Goal: Task Accomplishment & Management: Manage account settings

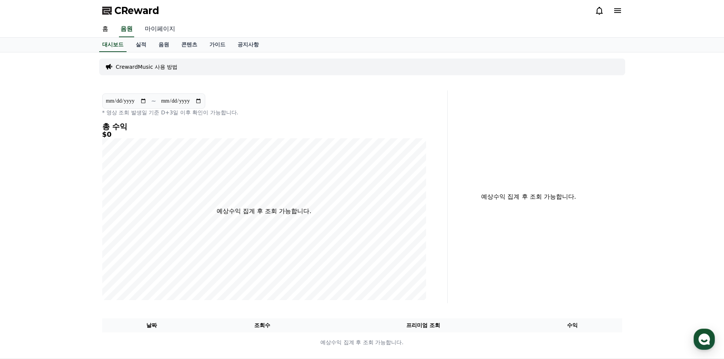
click at [155, 30] on link "마이페이지" at bounding box center [160, 29] width 43 height 16
select select "**********"
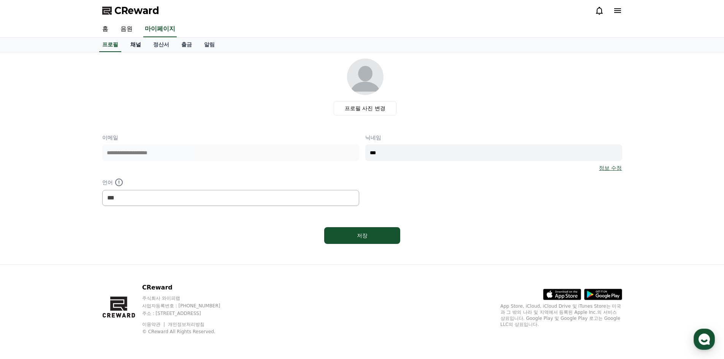
click at [136, 44] on link "채널" at bounding box center [135, 45] width 23 height 14
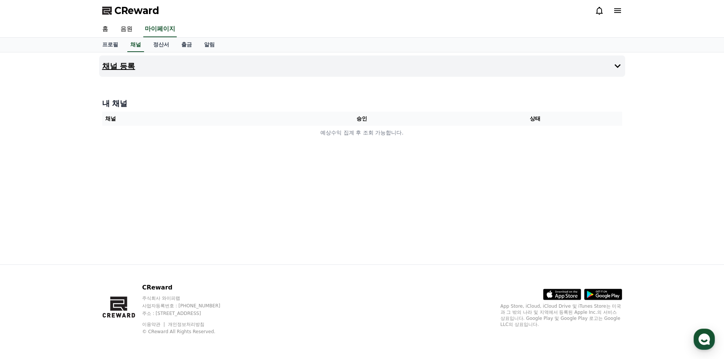
click at [611, 68] on button "채널 등록" at bounding box center [362, 65] width 526 height 21
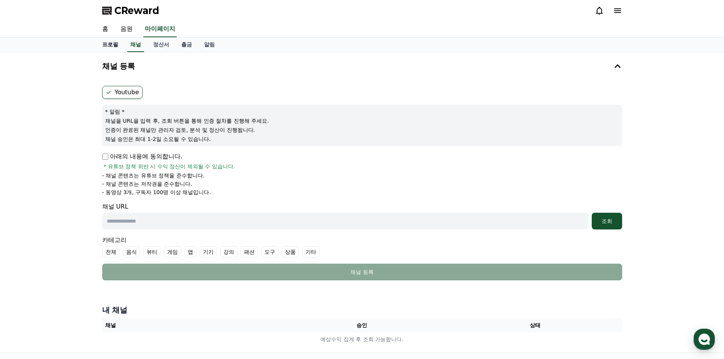
click at [104, 45] on link "프로필" at bounding box center [110, 45] width 28 height 14
select select "**********"
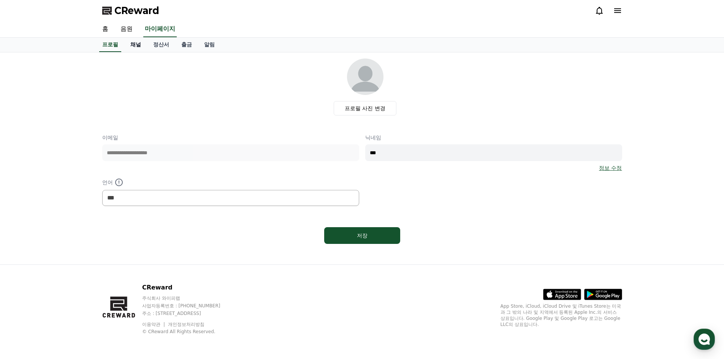
click at [133, 44] on link "채널" at bounding box center [135, 45] width 23 height 14
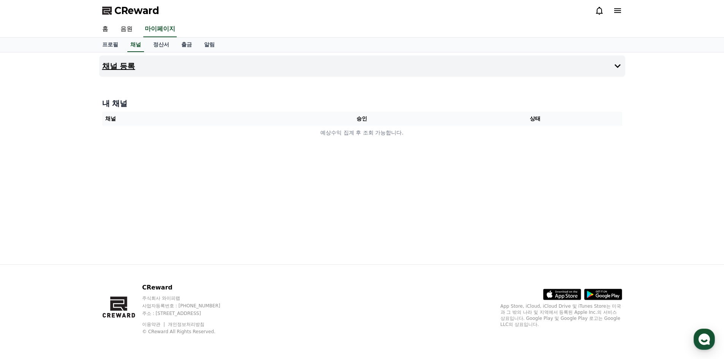
click at [618, 65] on icon at bounding box center [617, 66] width 9 height 9
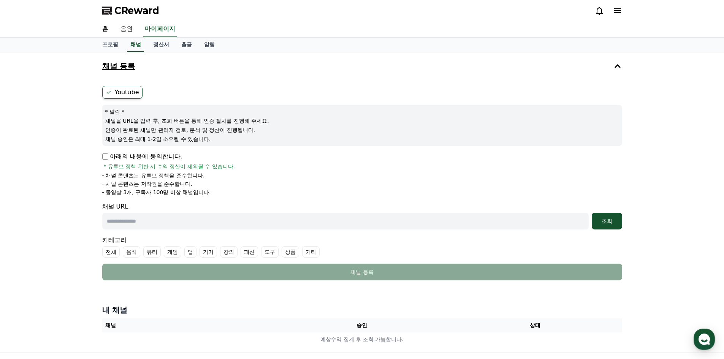
click at [108, 94] on icon at bounding box center [109, 92] width 6 height 6
click at [108, 155] on p "아래의 내용에 동의합니다." at bounding box center [142, 156] width 80 height 9
click at [151, 223] on input "text" at bounding box center [345, 221] width 487 height 17
paste input "**********"
click at [605, 222] on div "조회" at bounding box center [607, 221] width 24 height 8
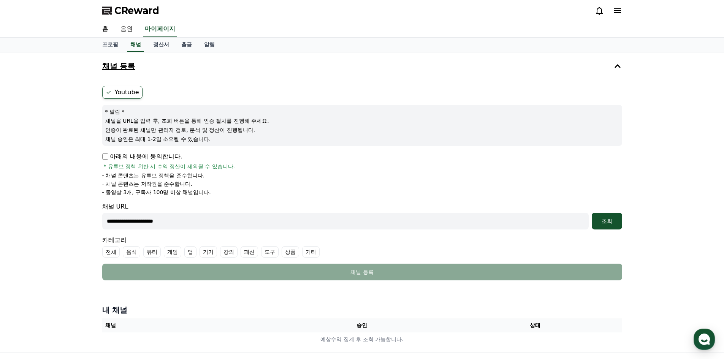
drag, startPoint x: 410, startPoint y: 221, endPoint x: 71, endPoint y: 236, distance: 340.1
click at [71, 236] on div "**********" at bounding box center [362, 202] width 724 height 300
paste input "**********"
type input "**********"
click at [607, 225] on div "조회" at bounding box center [607, 221] width 24 height 8
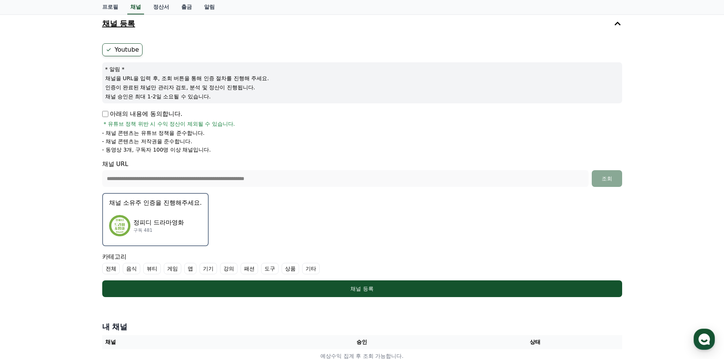
scroll to position [76, 0]
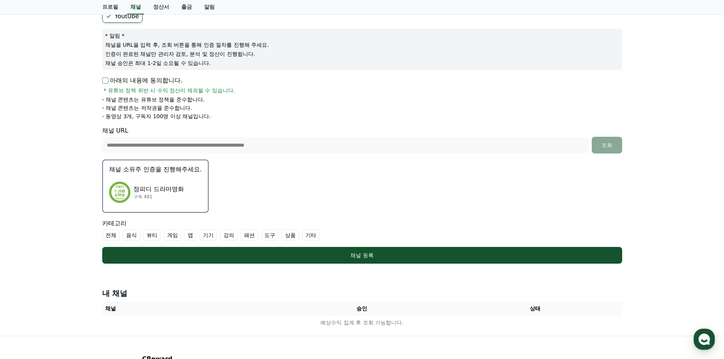
click at [113, 195] on img "button" at bounding box center [119, 192] width 21 height 21
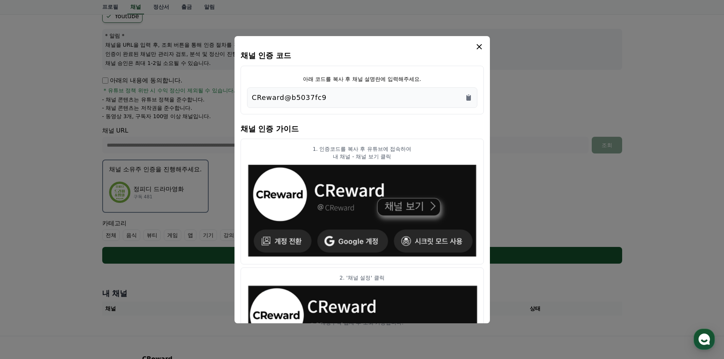
drag, startPoint x: 337, startPoint y: 97, endPoint x: 330, endPoint y: 97, distance: 6.8
click at [330, 97] on div "CReward@b5037fc9" at bounding box center [362, 97] width 220 height 11
click at [468, 98] on icon "Copy to clipboard" at bounding box center [468, 98] width 5 height 6
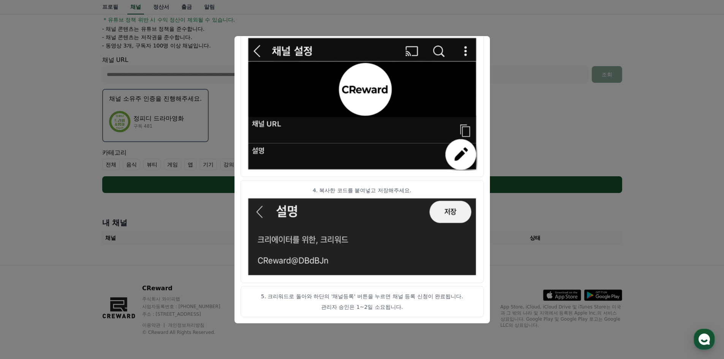
scroll to position [147, 0]
click at [64, 168] on button "close modal" at bounding box center [362, 179] width 724 height 359
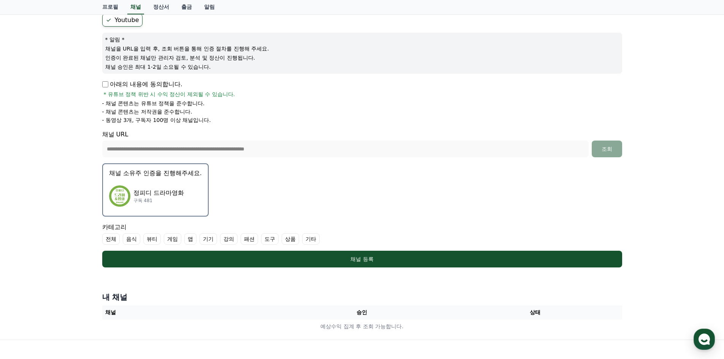
scroll to position [76, 0]
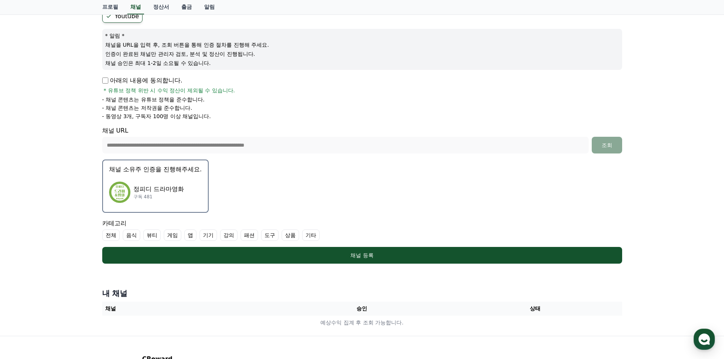
click at [128, 192] on img "button" at bounding box center [119, 192] width 21 height 21
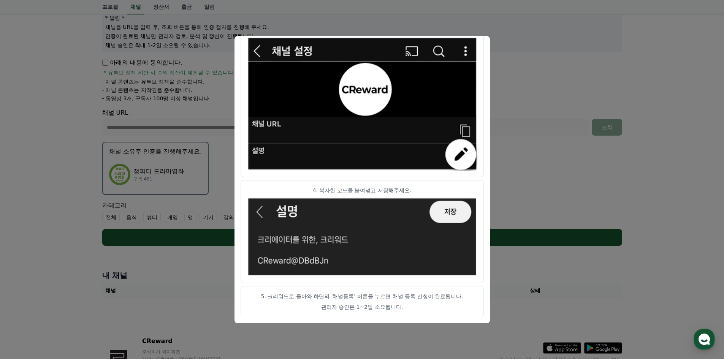
scroll to position [147, 0]
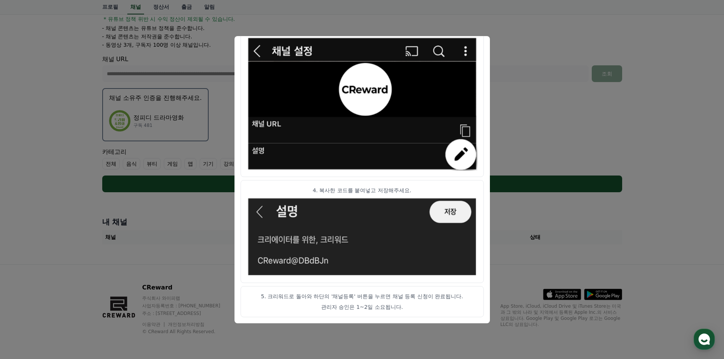
click at [536, 94] on button "close modal" at bounding box center [362, 179] width 724 height 359
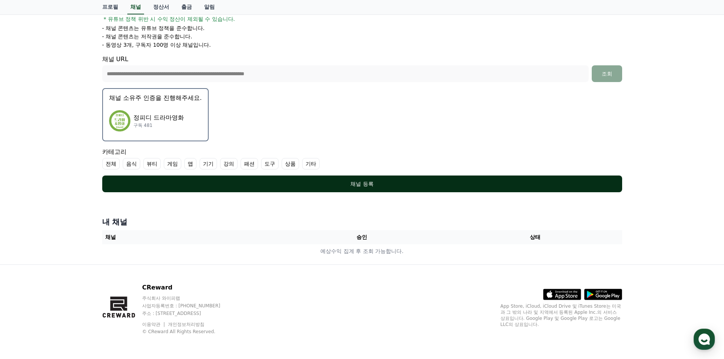
click at [379, 184] on div "채널 등록" at bounding box center [362, 184] width 490 height 8
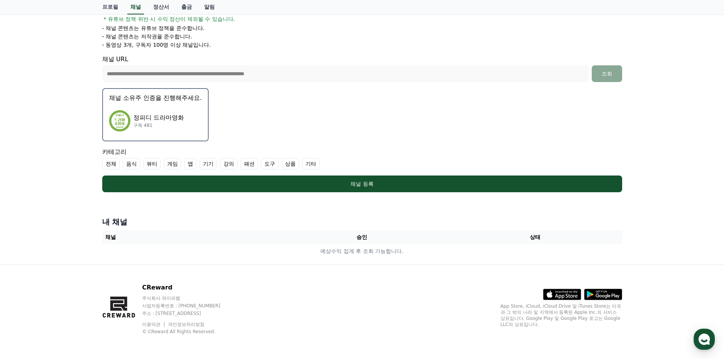
click at [311, 165] on label "기타" at bounding box center [310, 163] width 17 height 11
click at [311, 165] on icon at bounding box center [309, 164] width 6 height 6
click at [109, 167] on label "전체" at bounding box center [110, 163] width 17 height 11
click at [109, 167] on label "전체" at bounding box center [115, 163] width 27 height 11
click at [307, 164] on label "기타" at bounding box center [310, 163] width 17 height 11
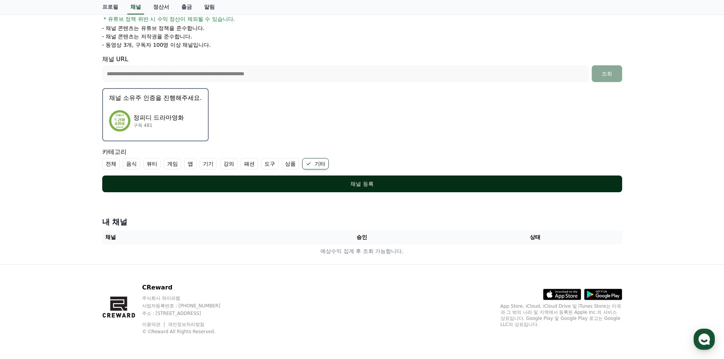
click at [346, 184] on div "채널 등록" at bounding box center [362, 184] width 490 height 8
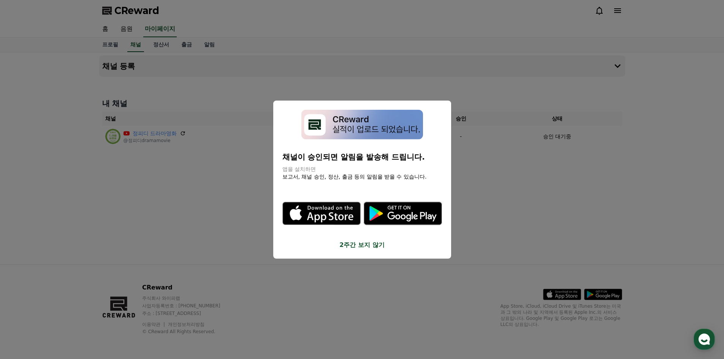
click at [374, 247] on button "2주간 보지 않기" at bounding box center [362, 245] width 160 height 9
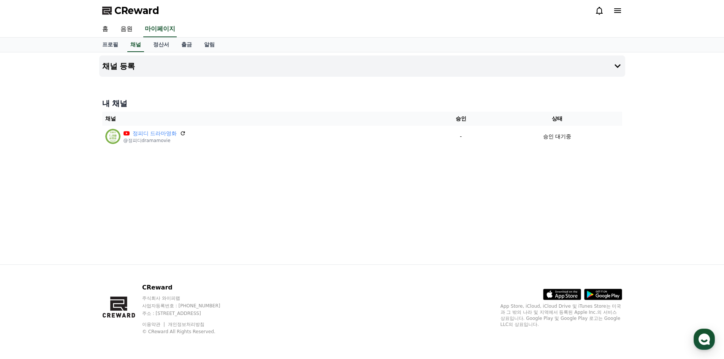
click at [250, 197] on div "채널 등록 내 채널 채널 승인 상태 정피디 드라마영화 @정피디dramamovie - 승인 대기중" at bounding box center [362, 158] width 532 height 212
click at [158, 45] on link "정산서" at bounding box center [161, 45] width 28 height 14
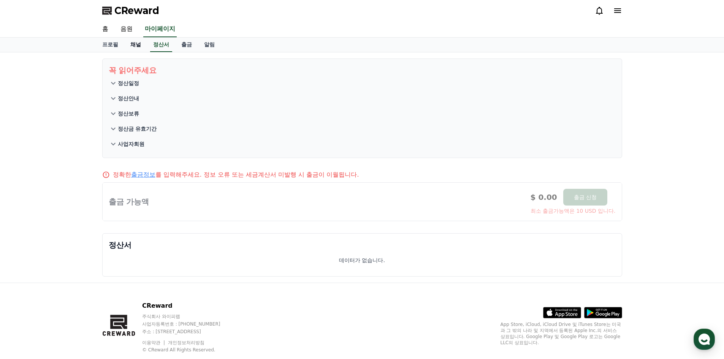
click at [135, 44] on link "채널" at bounding box center [135, 45] width 23 height 14
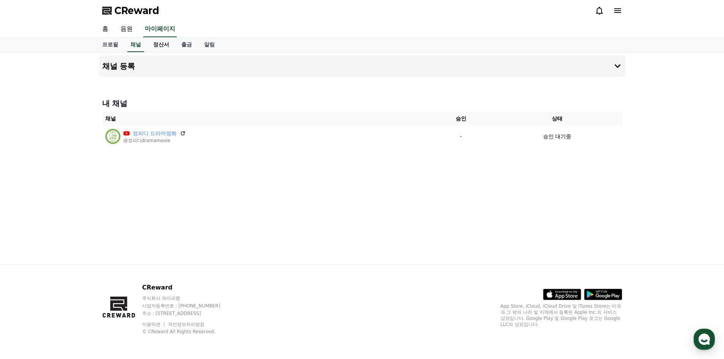
click at [161, 44] on link "정산서" at bounding box center [161, 45] width 28 height 14
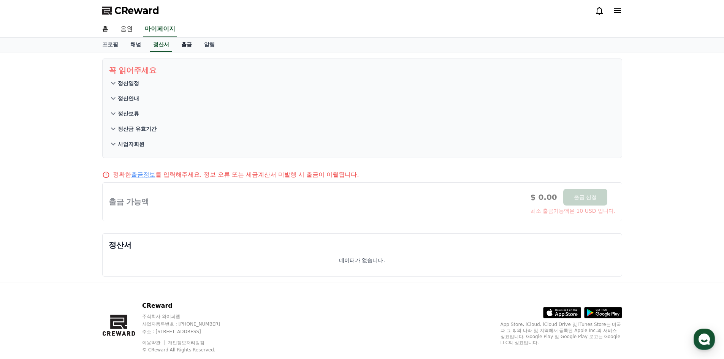
click at [182, 43] on link "출금" at bounding box center [186, 45] width 23 height 14
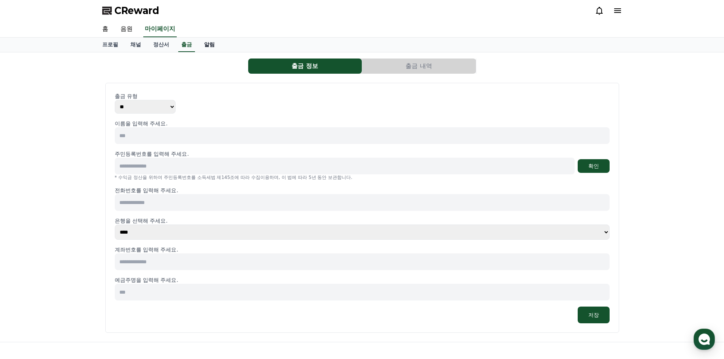
click at [206, 44] on link "알림" at bounding box center [209, 45] width 23 height 14
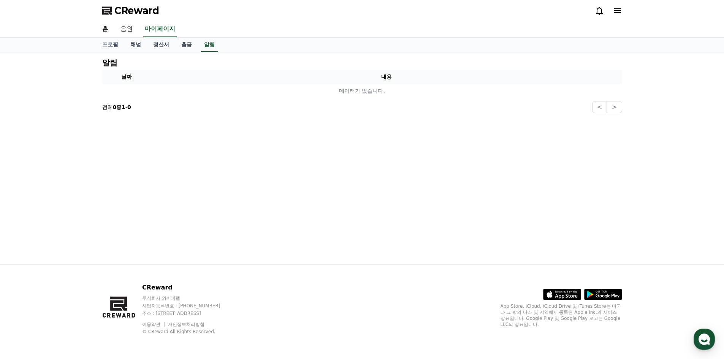
click at [120, 10] on span "CReward" at bounding box center [136, 11] width 45 height 12
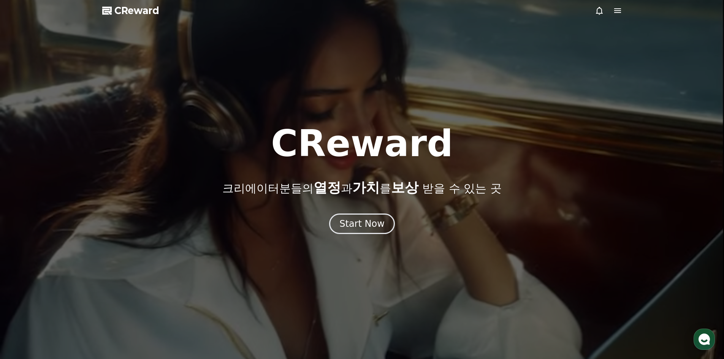
click at [616, 11] on icon at bounding box center [617, 10] width 9 height 9
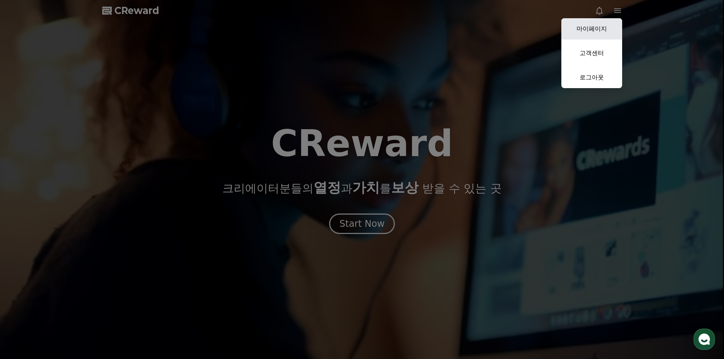
click at [600, 25] on link "마이페이지" at bounding box center [591, 28] width 61 height 21
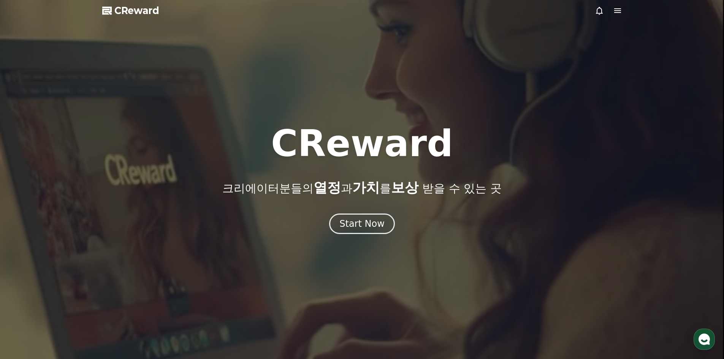
select select "**********"
